Goal: Task Accomplishment & Management: Manage account settings

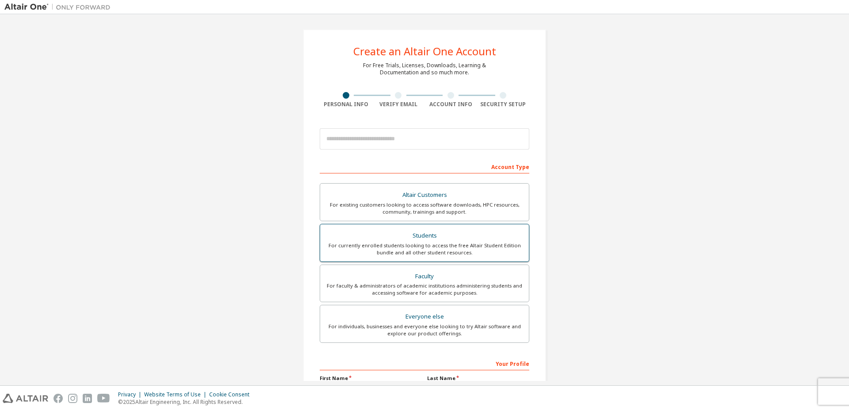
click at [422, 244] on div "For currently enrolled students looking to access the free Altair Student Editi…" at bounding box center [424, 249] width 198 height 14
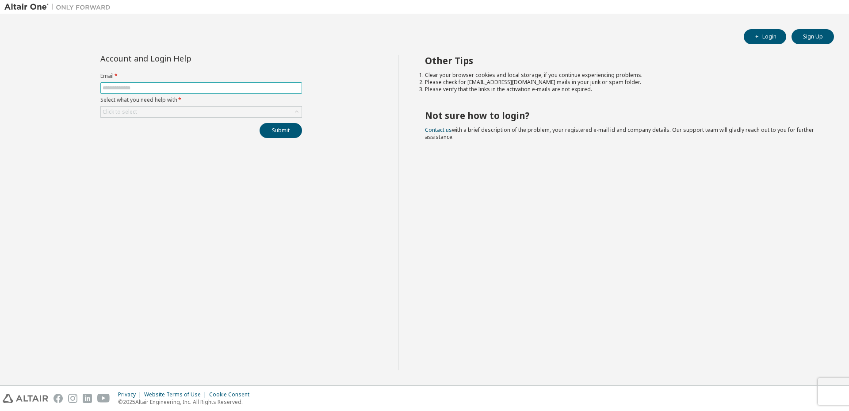
click at [148, 89] on input "text" at bounding box center [201, 87] width 197 height 7
click at [142, 90] on input "text" at bounding box center [201, 87] width 197 height 7
type input "**********"
click at [249, 112] on div "Click to select" at bounding box center [201, 112] width 201 height 11
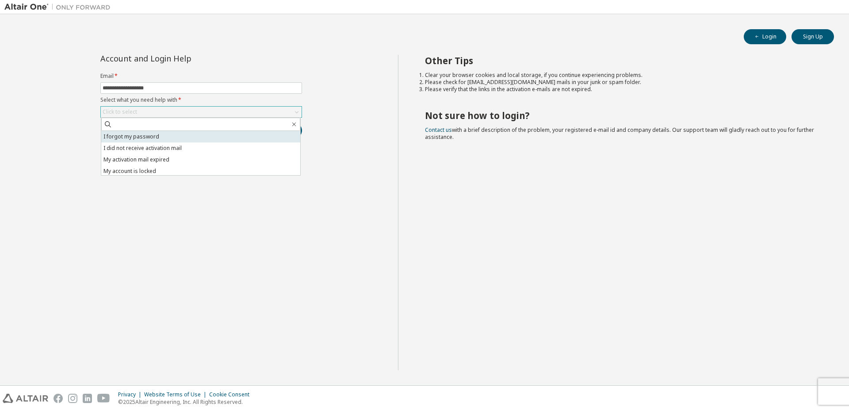
click at [241, 137] on li "I forgot my password" at bounding box center [200, 136] width 199 height 11
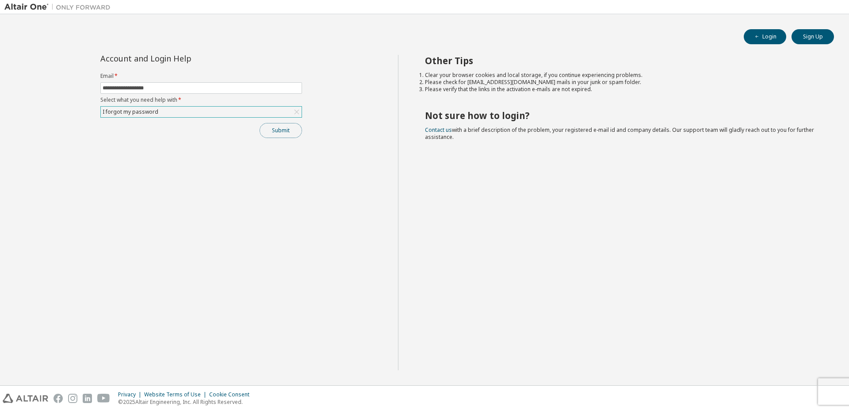
click at [293, 130] on button "Submit" at bounding box center [280, 130] width 42 height 15
click at [762, 34] on button "Login" at bounding box center [765, 36] width 42 height 15
